Goal: Task Accomplishment & Management: Manage account settings

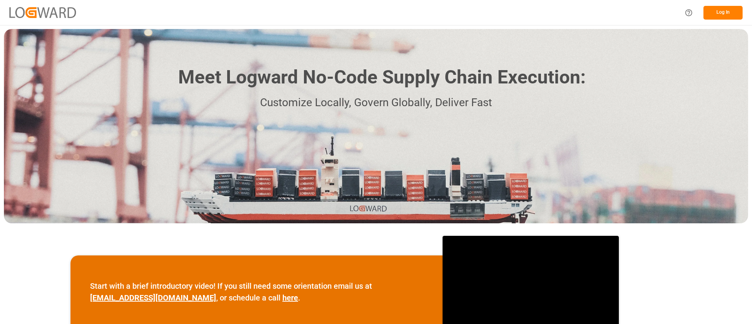
click at [727, 12] on button "Log In" at bounding box center [722, 13] width 39 height 14
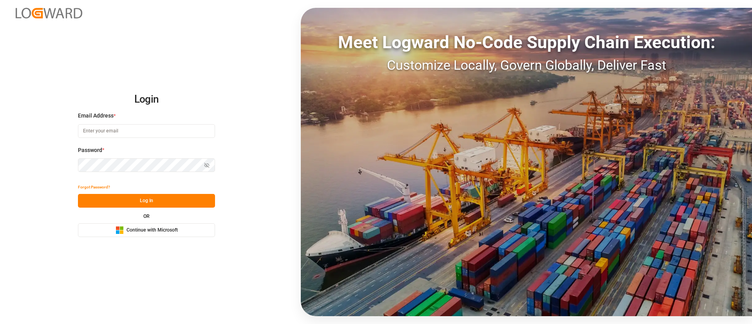
click at [151, 228] on span "Continue with Microsoft" at bounding box center [151, 230] width 51 height 7
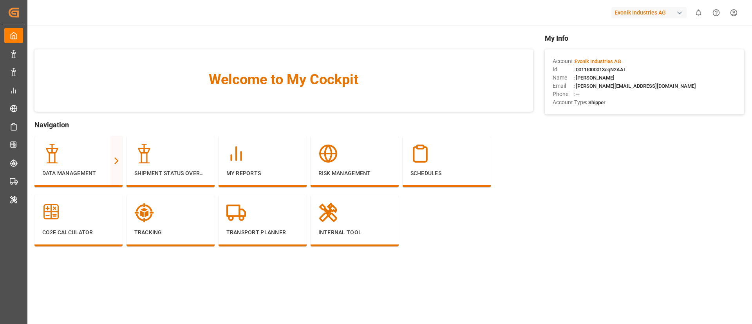
click at [645, 9] on div "Evonik Industries AG" at bounding box center [648, 12] width 75 height 11
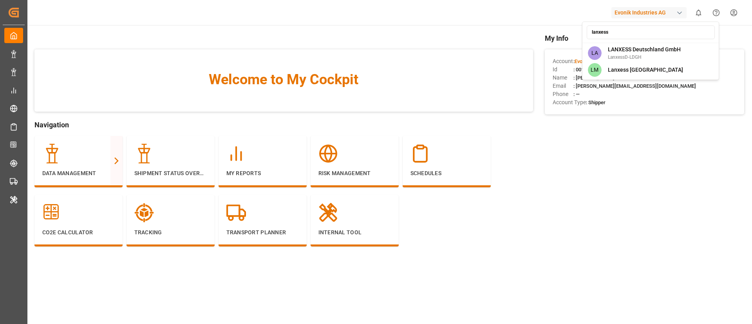
type input "lanxess"
click at [639, 51] on span "LANXESS Deutschland GmbH" at bounding box center [644, 49] width 73 height 8
